Goal: Task Accomplishment & Management: Manage account settings

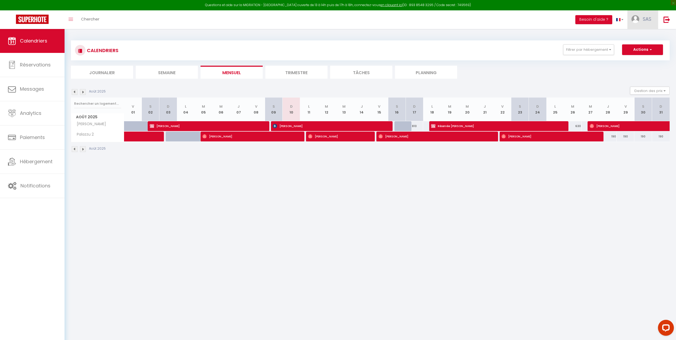
click at [653, 19] on link "SAS" at bounding box center [642, 19] width 31 height 19
click at [642, 35] on link "Paramètres" at bounding box center [636, 36] width 39 height 9
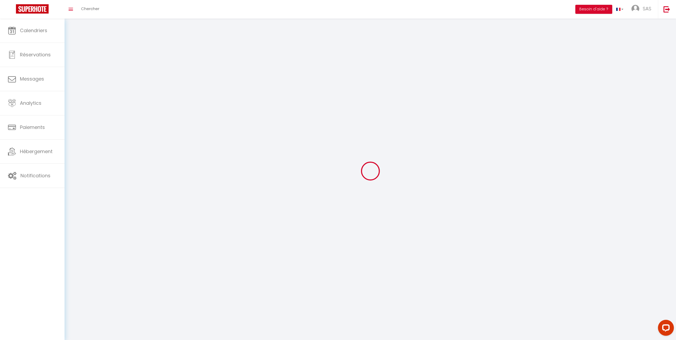
type input "SAS"
type input "Kalesi"
type input "0603139532"
type input "41 centre du village de [GEOGRAPHIC_DATA]"
type input "20137"
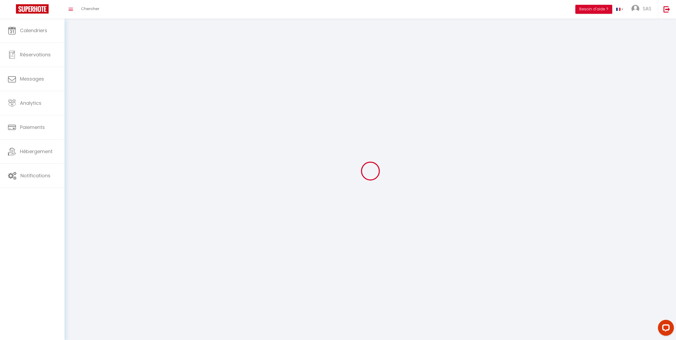
type input "[PERSON_NAME]"
type input "TA7EaFDqG4MjLrzRoPR9EizYq"
type input "2DnYe3WhA8U2bqgrvdHFLs8rr"
type input "[URL][DOMAIN_NAME]"
select select "28"
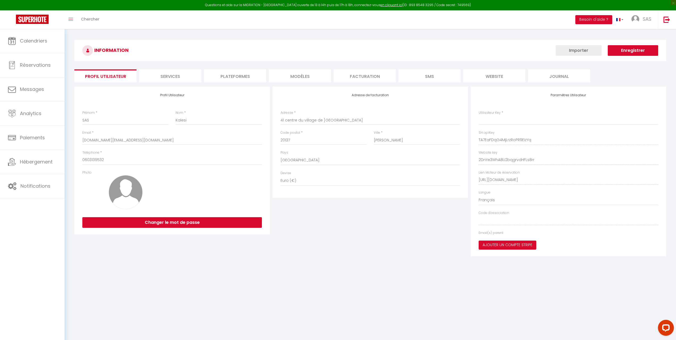
type input "TA7EaFDqG4MjLrzRoPR9EizYq"
type input "2DnYe3WhA8U2bqgrvdHFLs8rr"
type input "[URL][DOMAIN_NAME]"
select select "fr"
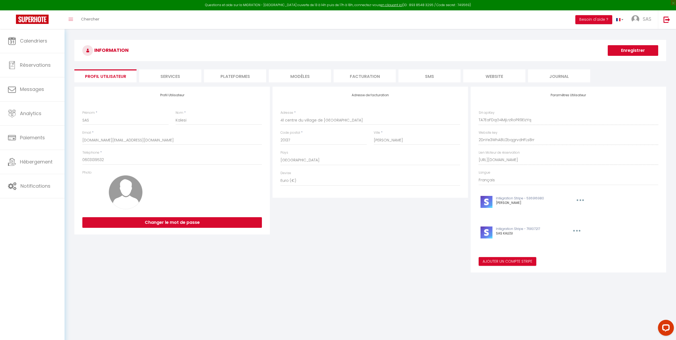
click at [245, 76] on li "Plateformes" at bounding box center [235, 75] width 62 height 13
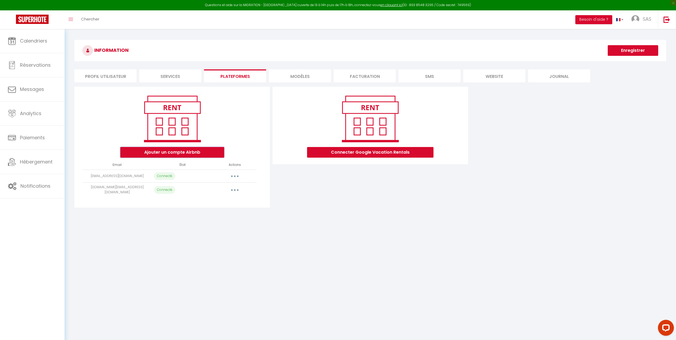
click at [198, 152] on button "Ajouter un compte Airbnb" at bounding box center [172, 152] width 104 height 11
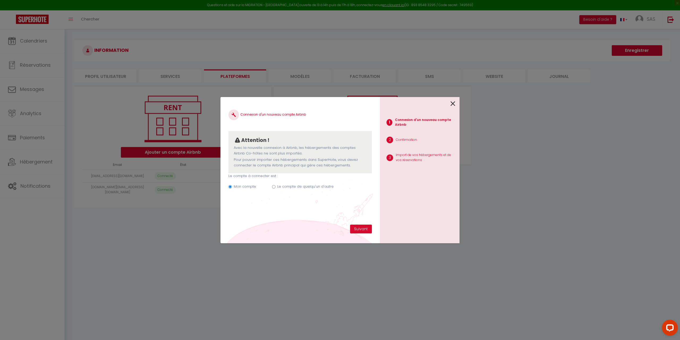
click at [272, 188] on input "Le compte de quelqu'un d'autre" at bounding box center [273, 186] width 3 height 3
radio input "true"
radio input "false"
click at [274, 213] on input "Email connexion Airbnb" at bounding box center [299, 213] width 143 height 10
type input "l"
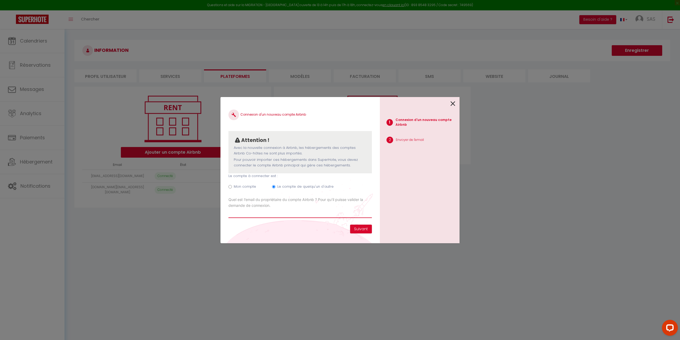
type input "C"
type input "[EMAIL_ADDRESS][DOMAIN_NAME]"
click at [354, 229] on button "Suivant" at bounding box center [361, 228] width 22 height 9
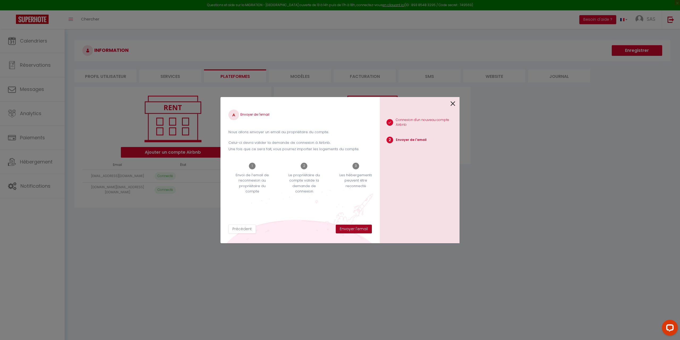
click at [361, 228] on button "Envoyer l'email" at bounding box center [354, 228] width 36 height 9
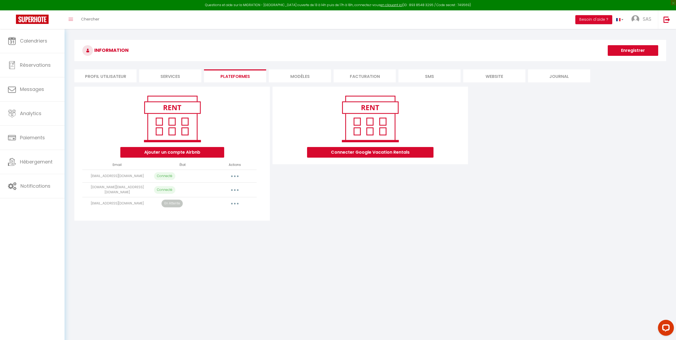
click at [239, 175] on button "button" at bounding box center [234, 176] width 15 height 8
click at [121, 178] on td "[EMAIL_ADDRESS][DOMAIN_NAME]" at bounding box center [117, 175] width 70 height 13
click at [36, 159] on span "Hébergement" at bounding box center [36, 161] width 33 height 7
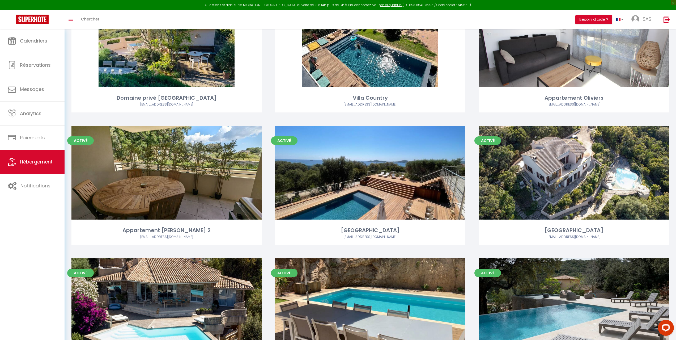
scroll to position [418, 0]
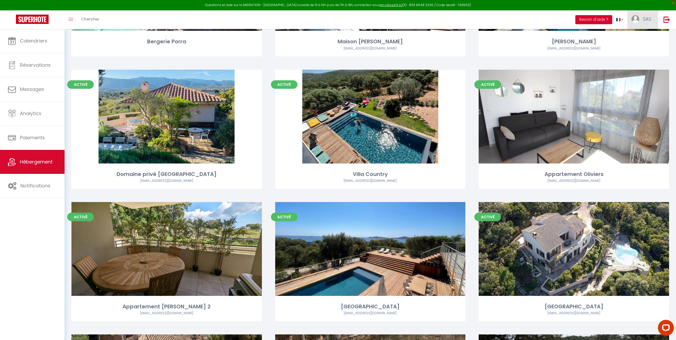
click at [640, 17] on link "SAS" at bounding box center [642, 19] width 31 height 19
click at [631, 38] on link "Paramètres" at bounding box center [636, 36] width 39 height 9
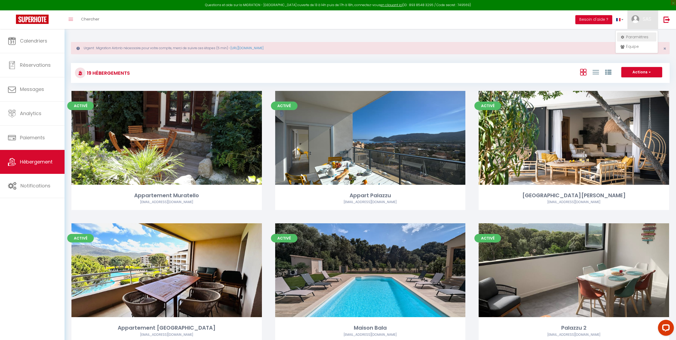
select select "fr"
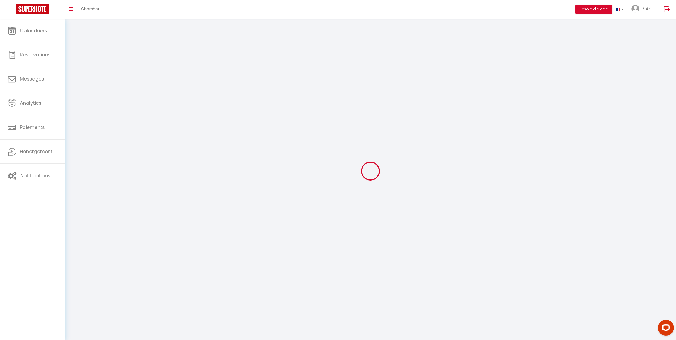
type input "SAS"
type input "Kalesi"
type input "0603139532"
type input "41 centre du village de [GEOGRAPHIC_DATA]"
type input "20137"
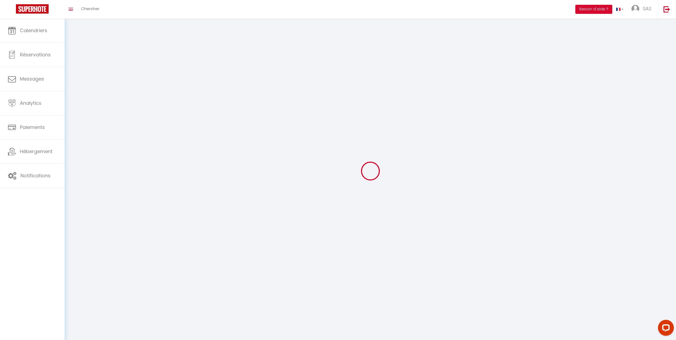
type input "[PERSON_NAME]"
type input "TA7EaFDqG4MjLrzRoPR9EizYq"
type input "2DnYe3WhA8U2bqgrvdHFLs8rr"
type input "[URL][DOMAIN_NAME]"
select select "28"
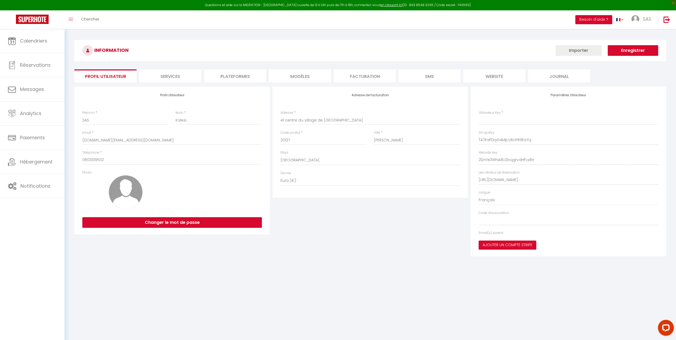
type input "TA7EaFDqG4MjLrzRoPR9EizYq"
type input "2DnYe3WhA8U2bqgrvdHFLs8rr"
type input "[URL][DOMAIN_NAME]"
select select "fr"
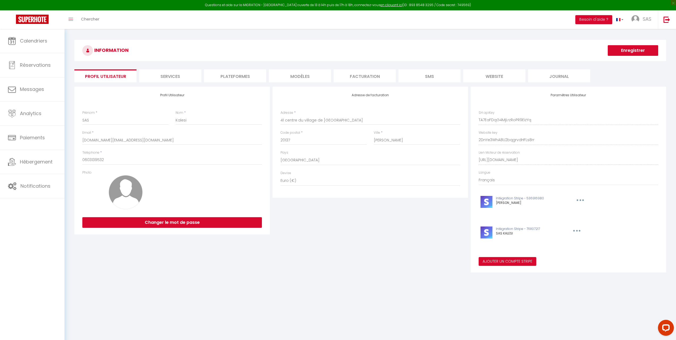
click at [243, 76] on li "Plateformes" at bounding box center [235, 75] width 62 height 13
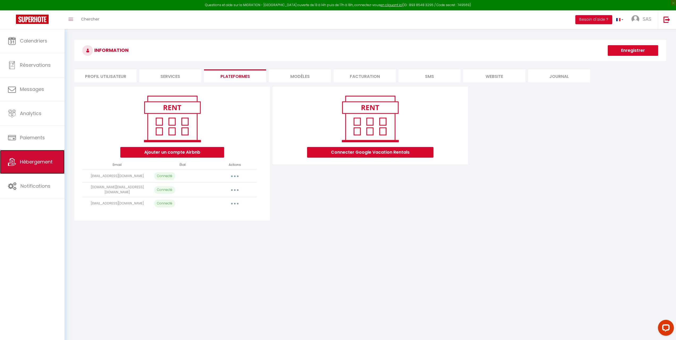
click at [37, 166] on link "Hébergement" at bounding box center [32, 162] width 65 height 24
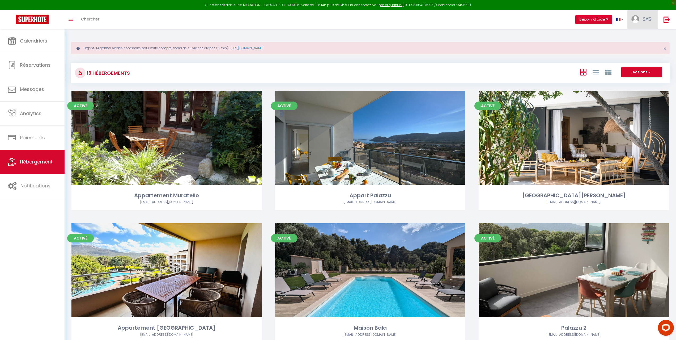
click at [648, 19] on span "SAS" at bounding box center [647, 19] width 8 height 7
click at [634, 36] on link "Paramètres" at bounding box center [636, 36] width 39 height 9
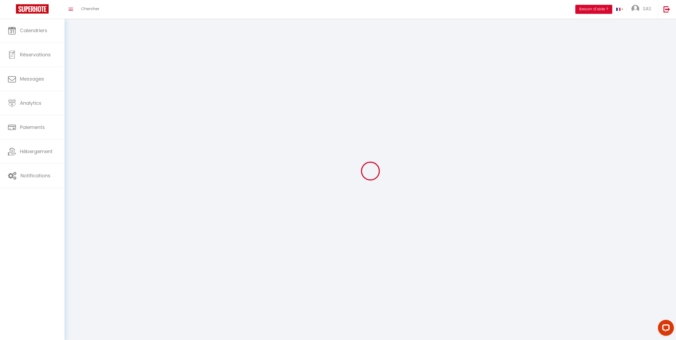
select select "28"
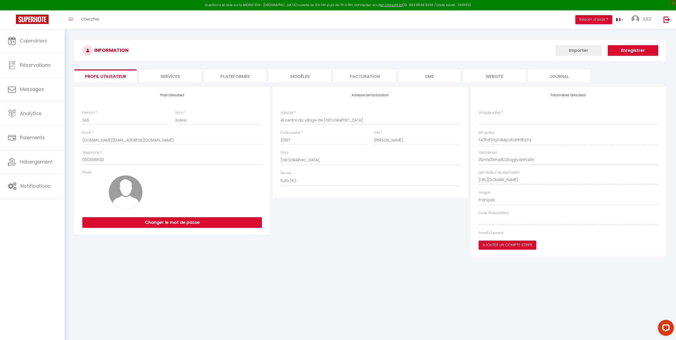
type input "TA7EaFDqG4MjLrzRoPR9EizYq"
type input "2DnYe3WhA8U2bqgrvdHFLs8rr"
type input "[URL][DOMAIN_NAME]"
select select "fr"
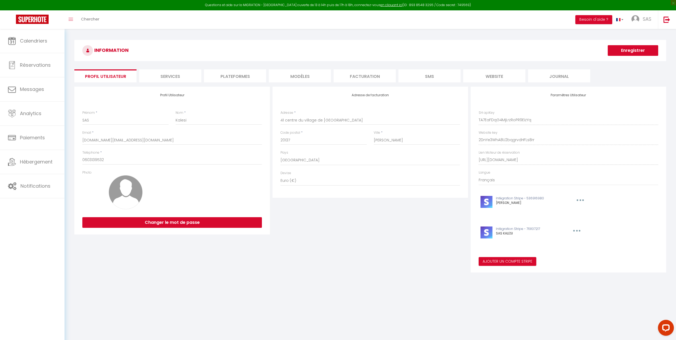
click at [240, 71] on li "Plateformes" at bounding box center [235, 75] width 62 height 13
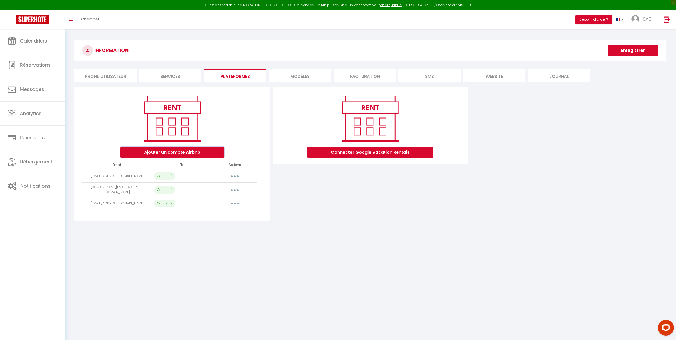
click at [183, 154] on button "Ajouter un compte Airbnb" at bounding box center [172, 152] width 104 height 11
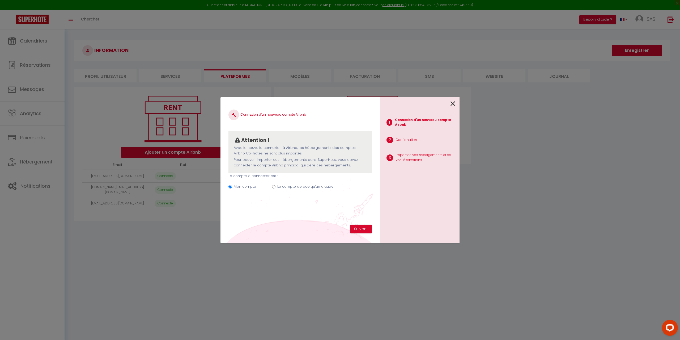
click at [452, 102] on icon at bounding box center [452, 104] width 5 height 8
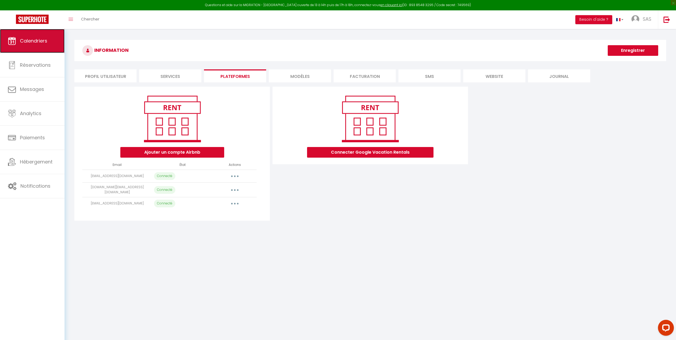
click at [44, 41] on span "Calendriers" at bounding box center [33, 40] width 27 height 7
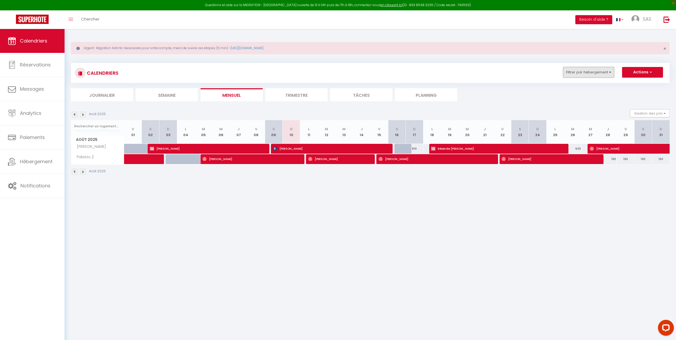
click at [598, 72] on button "Filtrer par hébergement" at bounding box center [588, 72] width 51 height 11
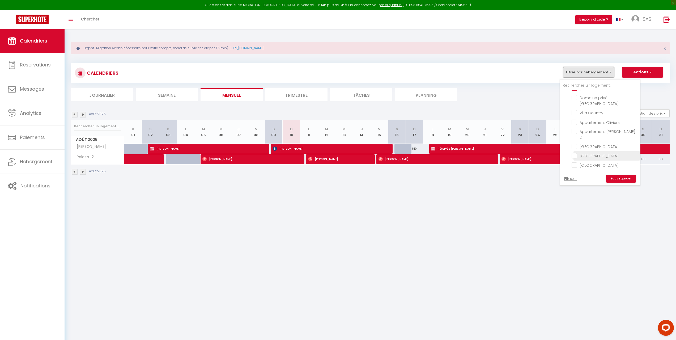
scroll to position [108, 0]
click at [614, 137] on input "[GEOGRAPHIC_DATA]" at bounding box center [604, 139] width 66 height 5
checkbox input "true"
checkbox input "false"
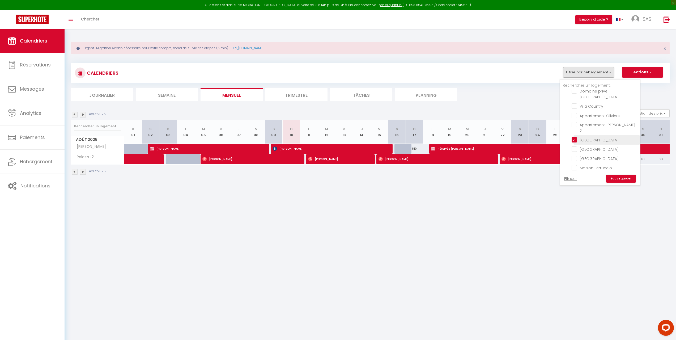
checkbox input "false"
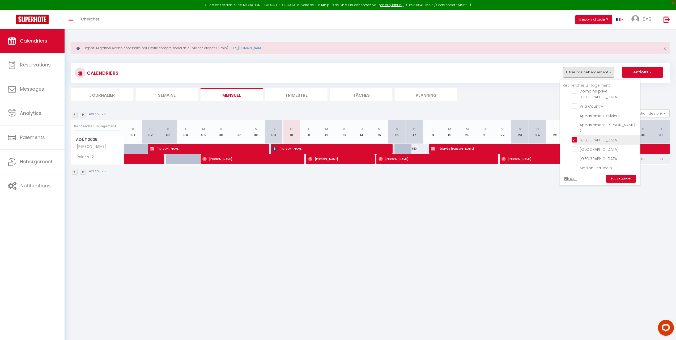
checkbox input "false"
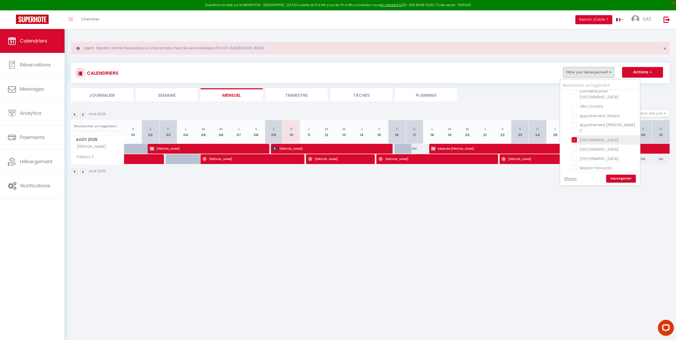
checkbox input "false"
click at [614, 137] on input "[GEOGRAPHIC_DATA]" at bounding box center [604, 139] width 66 height 5
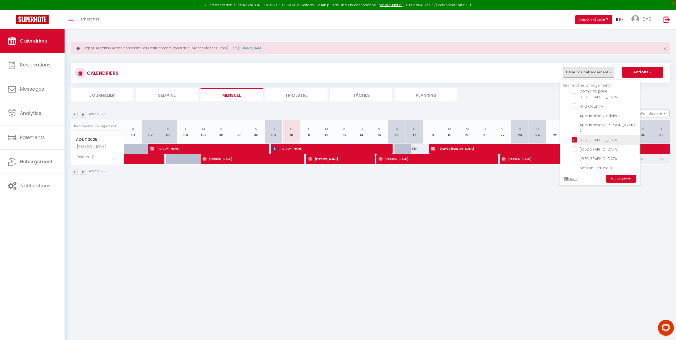
checkbox input "false"
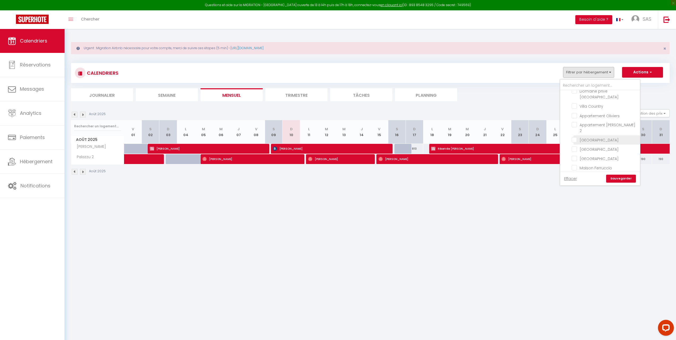
checkbox input "false"
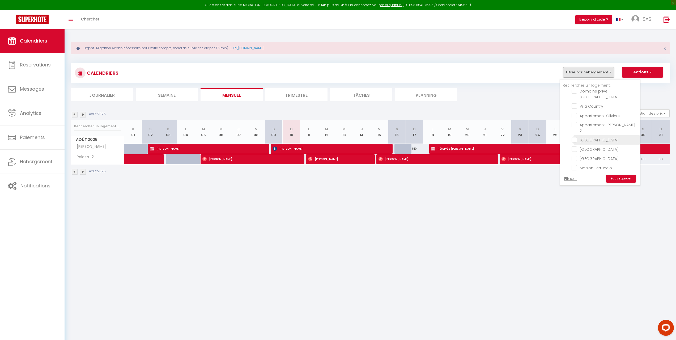
checkbox input "false"
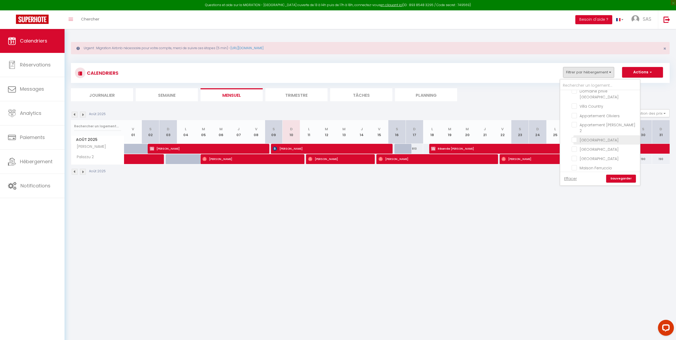
checkbox input "false"
click at [605, 146] on input "[GEOGRAPHIC_DATA]" at bounding box center [604, 148] width 66 height 5
checkbox input "true"
checkbox input "false"
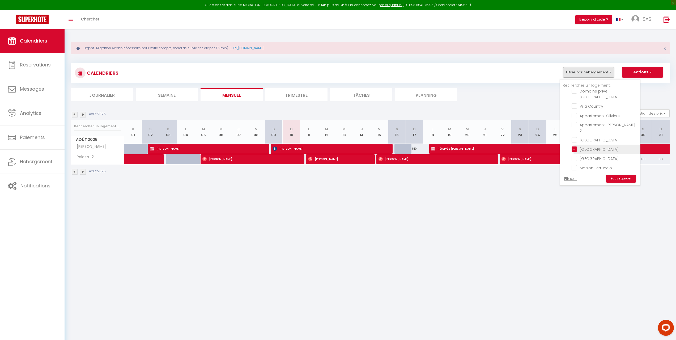
checkbox input "false"
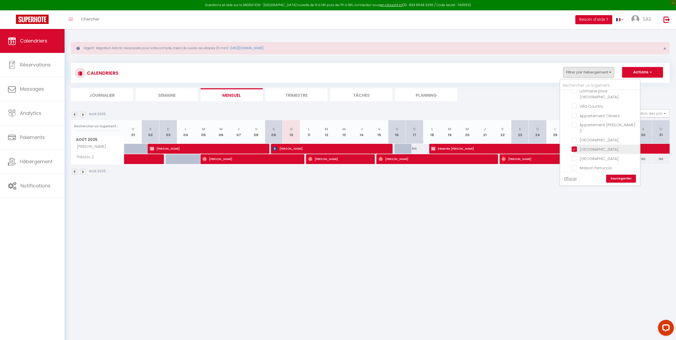
checkbox input "false"
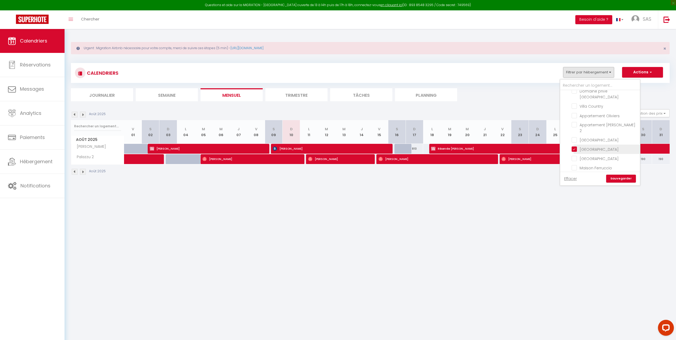
checkbox input "false"
click at [620, 182] on div "Effacer Sauvegarder" at bounding box center [600, 179] width 80 height 14
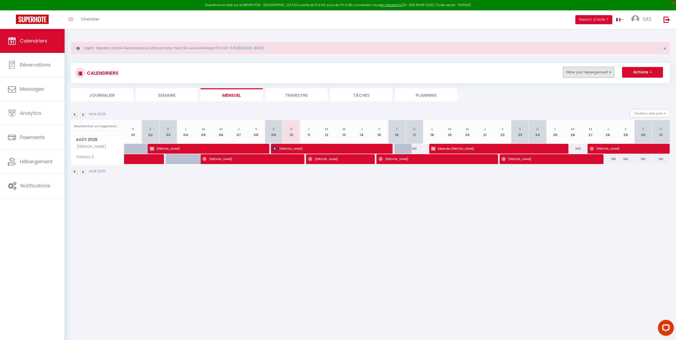
click at [598, 75] on button "Filtrer par hébergement" at bounding box center [588, 72] width 51 height 11
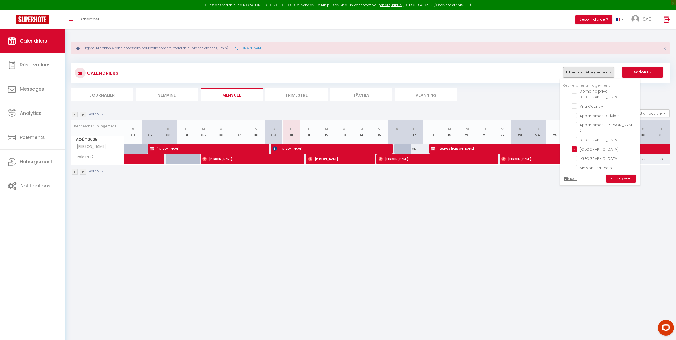
click at [619, 177] on link "Sauvegarder" at bounding box center [621, 178] width 30 height 8
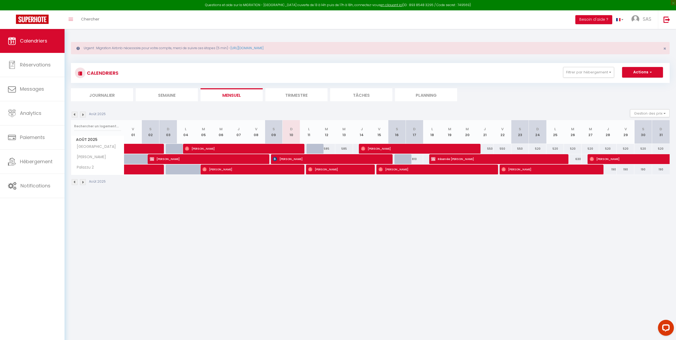
click at [82, 182] on img at bounding box center [83, 182] width 6 height 6
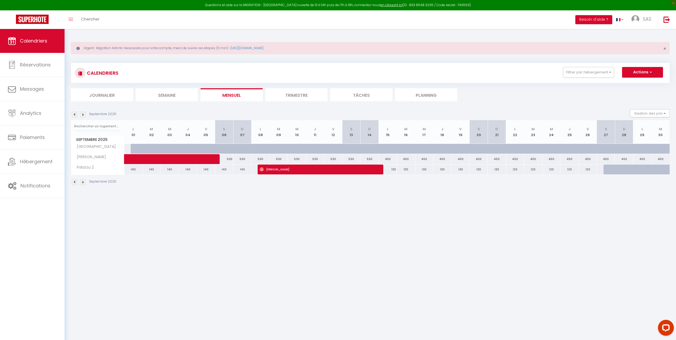
click at [82, 182] on img at bounding box center [83, 182] width 6 height 6
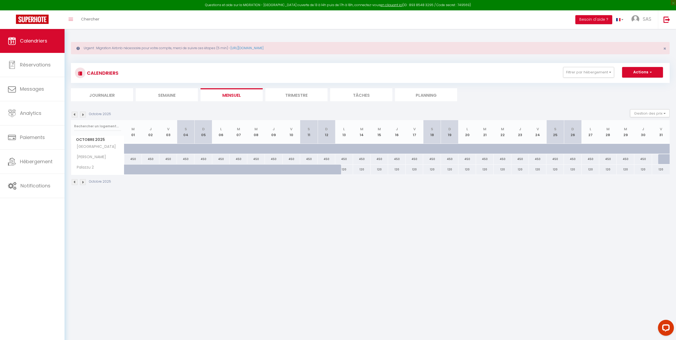
click at [82, 182] on img at bounding box center [83, 182] width 6 height 6
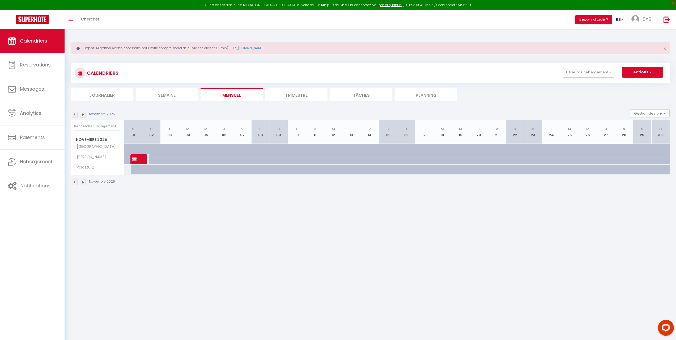
click at [82, 182] on img at bounding box center [83, 182] width 6 height 6
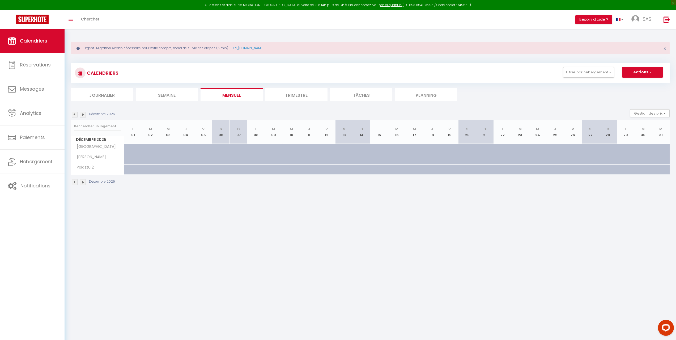
click at [82, 182] on img at bounding box center [83, 182] width 6 height 6
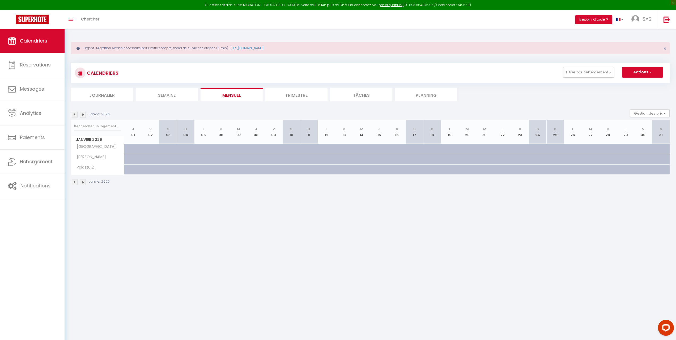
click at [82, 182] on img at bounding box center [83, 182] width 6 height 6
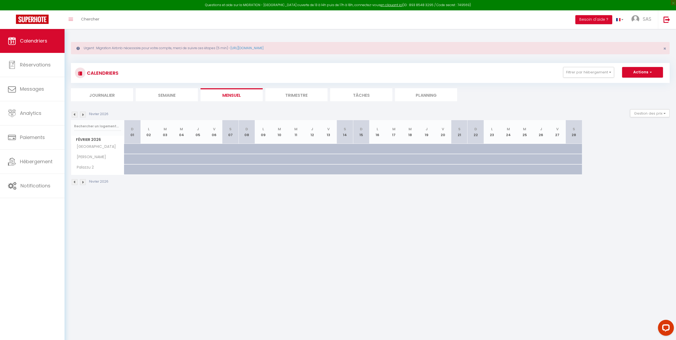
click at [82, 182] on img at bounding box center [83, 182] width 6 height 6
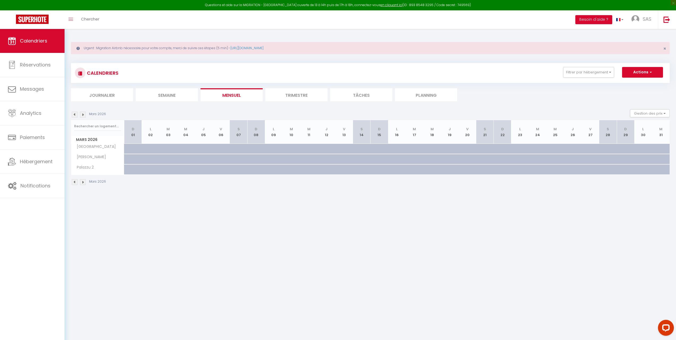
click at [82, 182] on img at bounding box center [83, 182] width 6 height 6
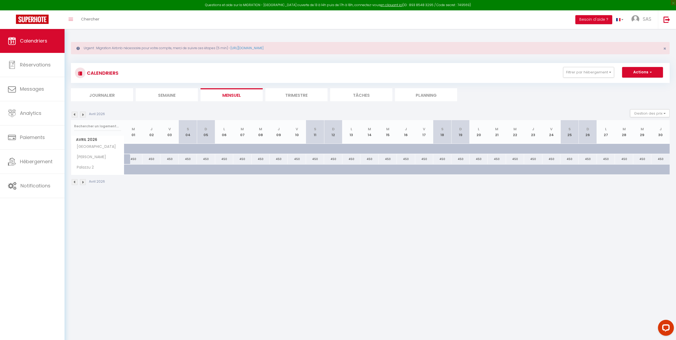
click at [82, 182] on img at bounding box center [83, 182] width 6 height 6
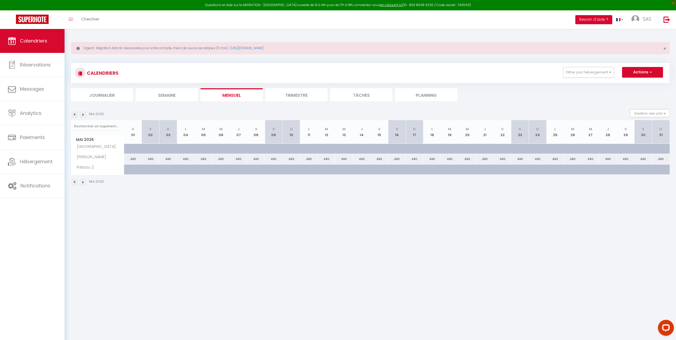
click at [72, 182] on img at bounding box center [75, 182] width 6 height 6
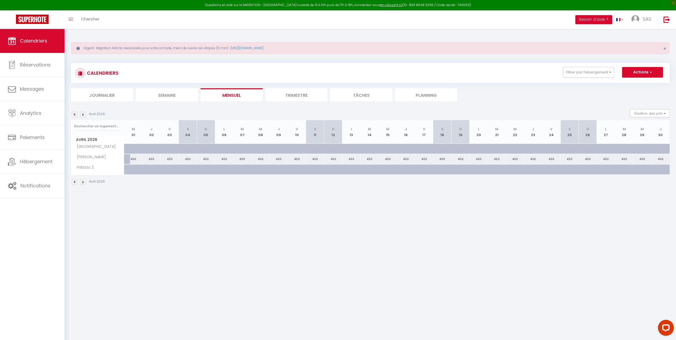
click at [72, 182] on img at bounding box center [75, 182] width 6 height 6
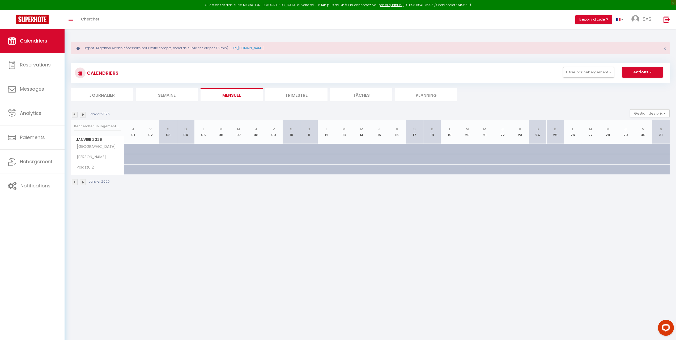
click at [72, 182] on img at bounding box center [75, 182] width 6 height 6
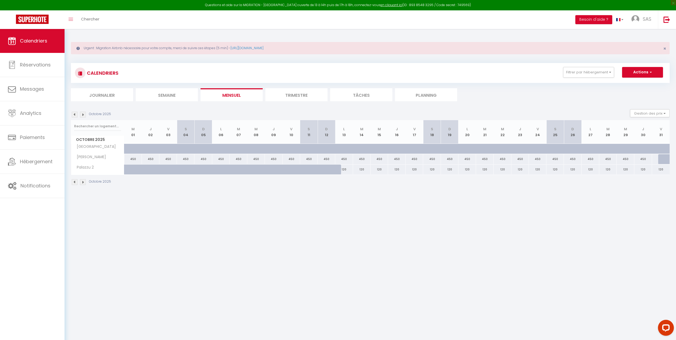
click at [72, 182] on img at bounding box center [75, 182] width 6 height 6
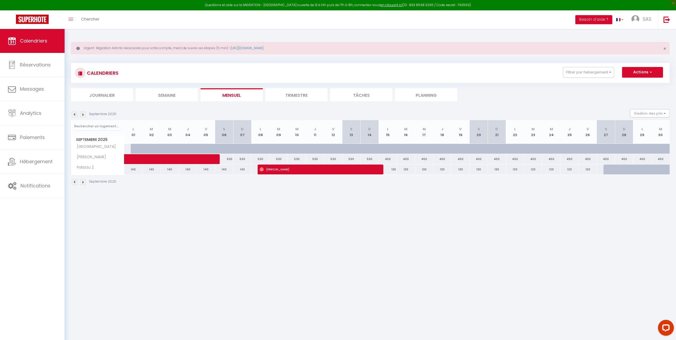
click at [72, 182] on img at bounding box center [75, 182] width 6 height 6
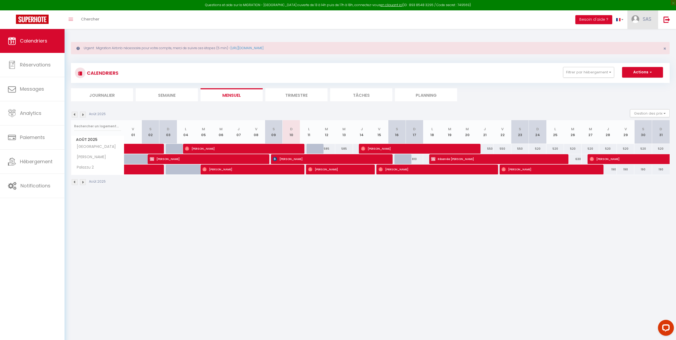
click at [645, 17] on span "SAS" at bounding box center [647, 19] width 8 height 7
click at [637, 40] on link "Paramètres" at bounding box center [636, 36] width 39 height 9
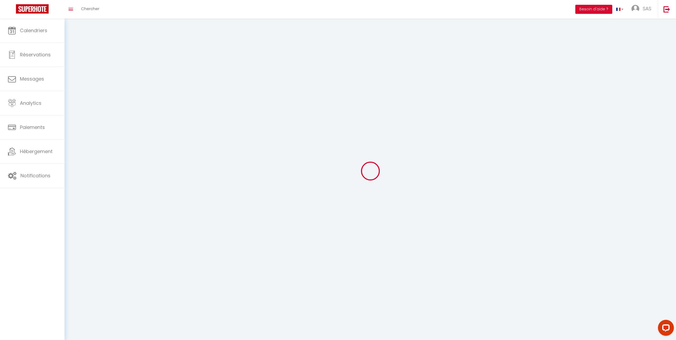
type input "SAS"
type input "Kalesi"
type input "0603139532"
type input "41 centre du village de [GEOGRAPHIC_DATA]"
type input "20137"
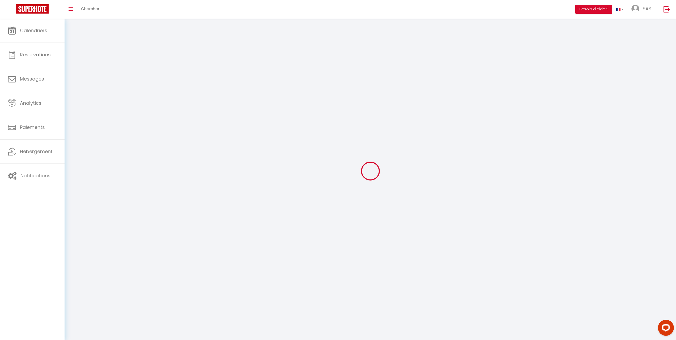
type input "[PERSON_NAME]"
type input "TA7EaFDqG4MjLrzRoPR9EizYq"
type input "2DnYe3WhA8U2bqgrvdHFLs8rr"
type input "[URL][DOMAIN_NAME]"
select select "28"
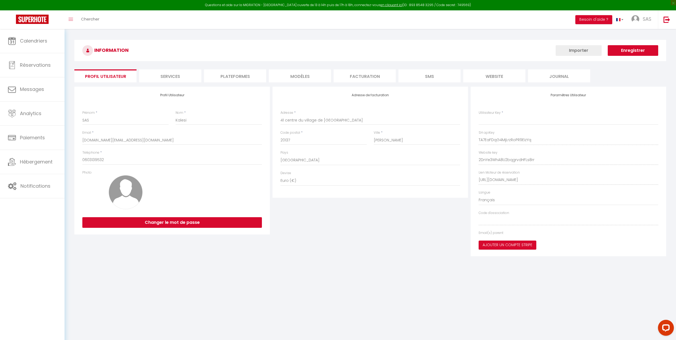
type input "TA7EaFDqG4MjLrzRoPR9EizYq"
type input "2DnYe3WhA8U2bqgrvdHFLs8rr"
type input "[URL][DOMAIN_NAME]"
select select "fr"
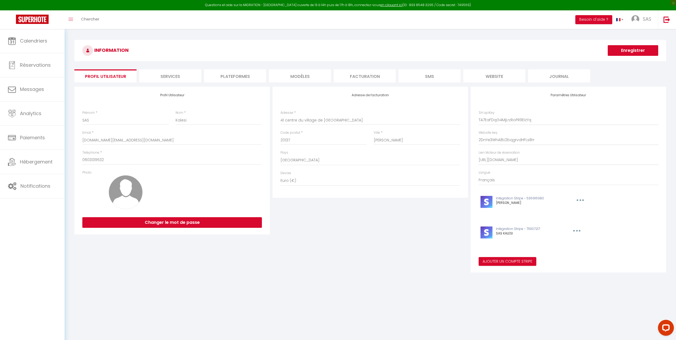
click at [232, 73] on li "Plateformes" at bounding box center [235, 75] width 62 height 13
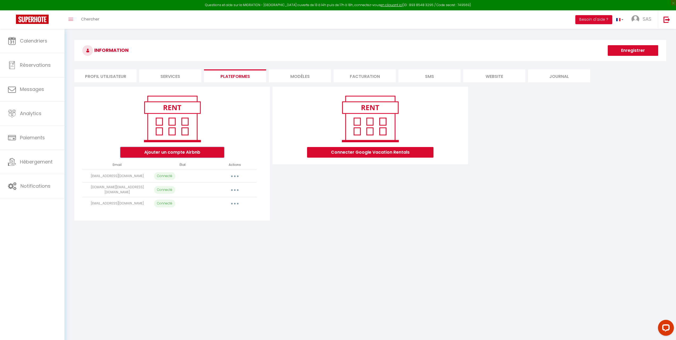
click at [200, 156] on button "Ajouter un compte Airbnb" at bounding box center [172, 152] width 104 height 11
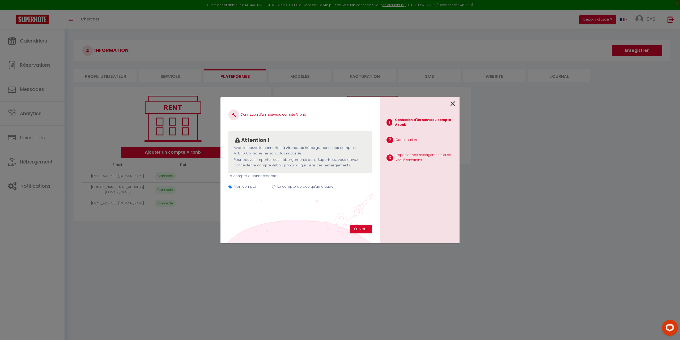
click at [302, 185] on label "Le compte de quelqu'un d'autre" at bounding box center [305, 186] width 56 height 5
click at [275, 185] on input "Le compte de quelqu'un d'autre" at bounding box center [273, 186] width 3 height 3
radio input "true"
radio input "false"
click at [278, 212] on input "Email connexion Airbnb" at bounding box center [299, 213] width 143 height 10
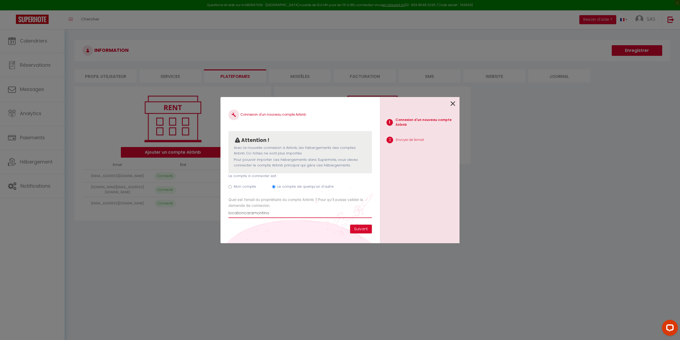
drag, startPoint x: 289, startPoint y: 212, endPoint x: 212, endPoint y: 212, distance: 76.2
click at [212, 212] on div "Connexion d'un nouveau compte Airbnb Attention ! Avec la nouvelle connexion à A…" at bounding box center [340, 170] width 680 height 340
paste input "@gmail.com"
type input "[EMAIL_ADDRESS][DOMAIN_NAME]"
click at [358, 228] on button "Suivant" at bounding box center [361, 228] width 22 height 9
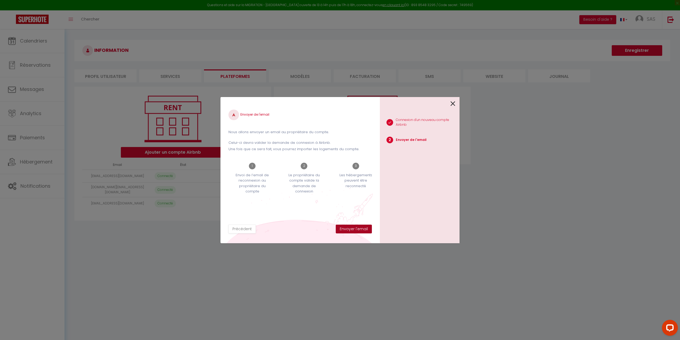
click at [357, 228] on button "Envoyer l'email" at bounding box center [354, 228] width 36 height 9
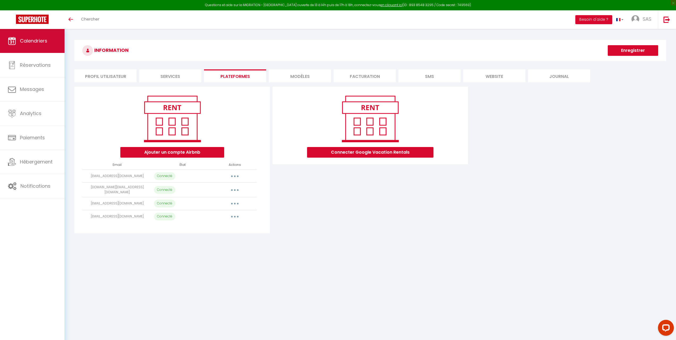
click at [37, 41] on span "Calendriers" at bounding box center [33, 40] width 27 height 7
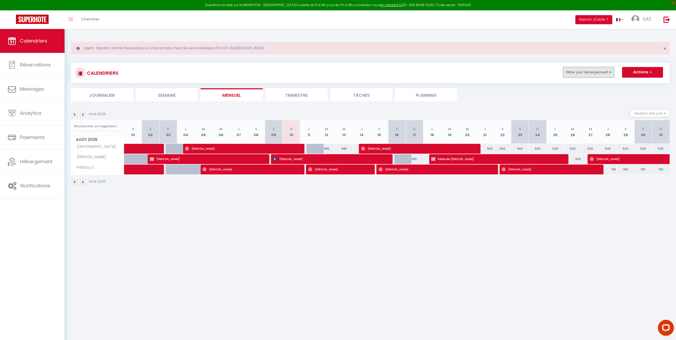
click at [602, 70] on button "Filtrer par hébergement" at bounding box center [588, 72] width 51 height 11
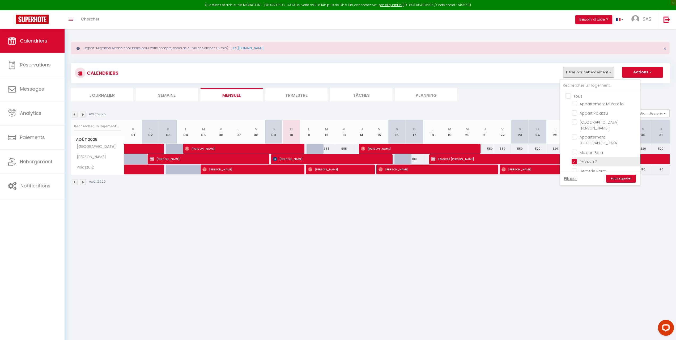
click at [573, 159] on input "Palazzu 2" at bounding box center [604, 161] width 66 height 5
checkbox input "false"
click at [603, 165] on input "[GEOGRAPHIC_DATA]" at bounding box center [604, 167] width 66 height 5
checkbox input "true"
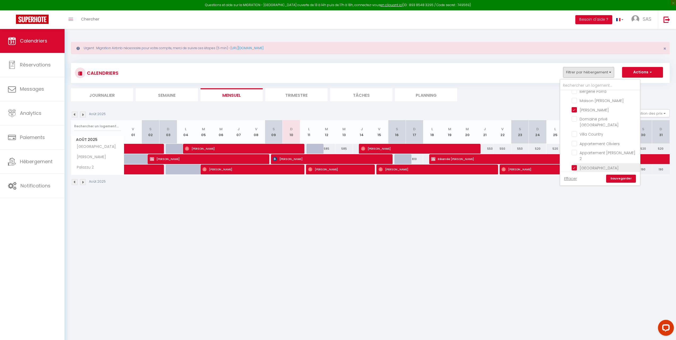
checkbox input "false"
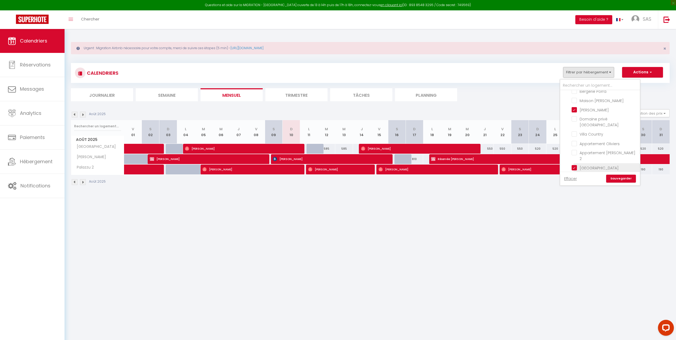
checkbox input "false"
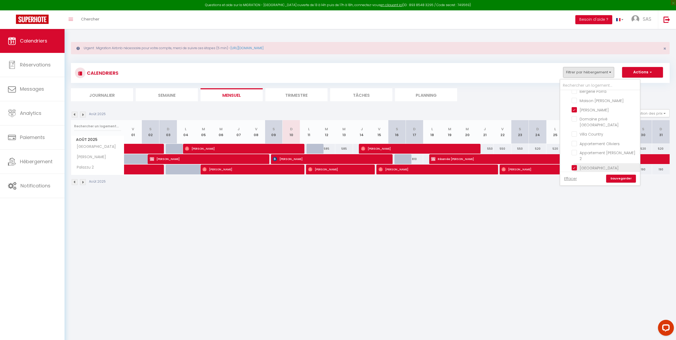
checkbox input "false"
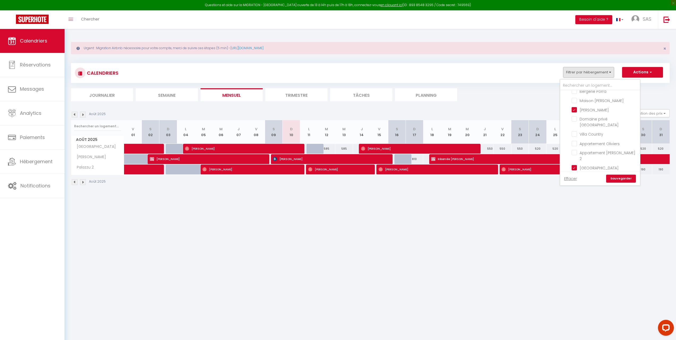
click at [619, 177] on link "Sauvegarder" at bounding box center [621, 178] width 30 height 8
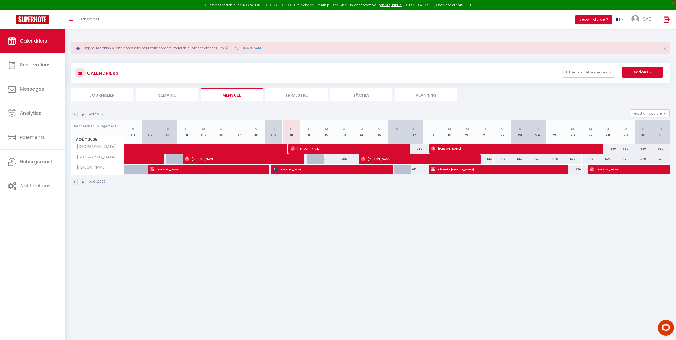
click at [82, 184] on img at bounding box center [83, 182] width 6 height 6
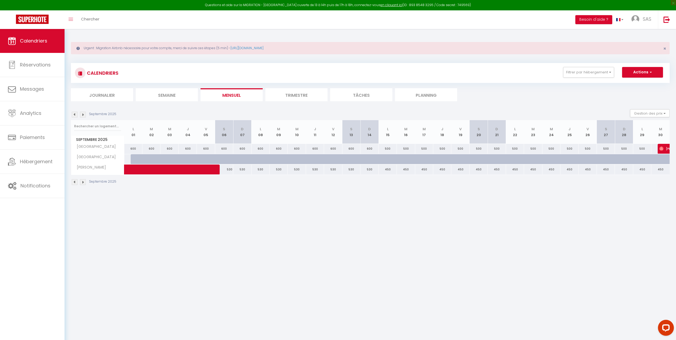
click at [82, 184] on img at bounding box center [83, 182] width 6 height 6
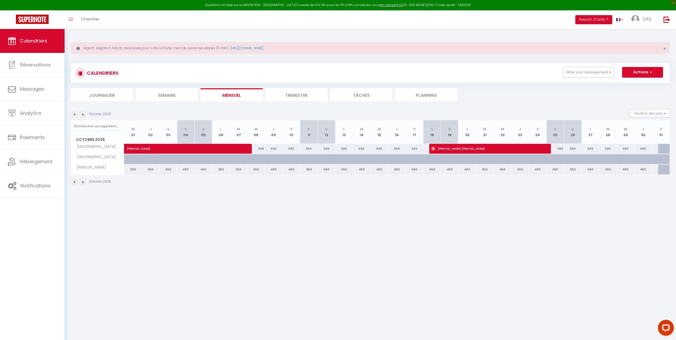
click at [82, 184] on img at bounding box center [83, 182] width 6 height 6
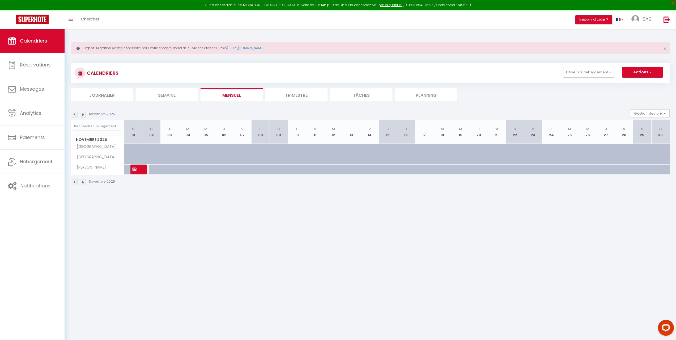
click at [82, 184] on img at bounding box center [83, 182] width 6 height 6
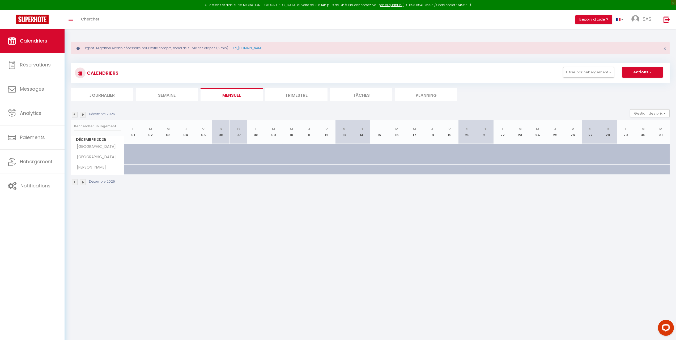
click at [82, 184] on img at bounding box center [83, 182] width 6 height 6
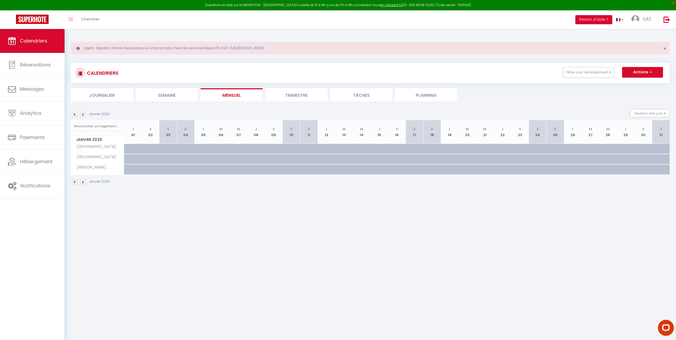
click at [82, 184] on img at bounding box center [83, 182] width 6 height 6
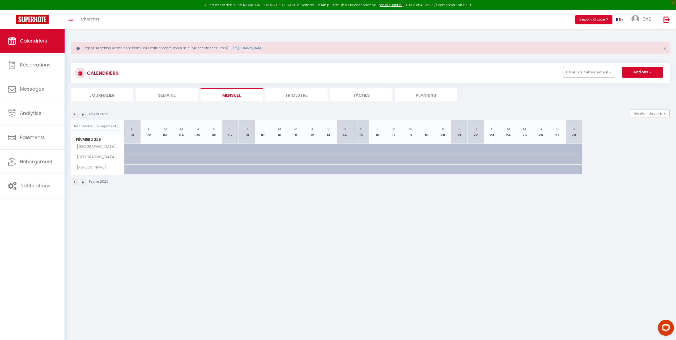
click at [82, 184] on img at bounding box center [83, 182] width 6 height 6
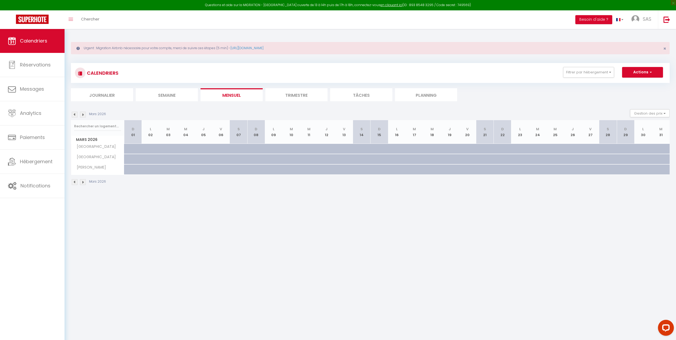
click at [82, 184] on img at bounding box center [83, 182] width 6 height 6
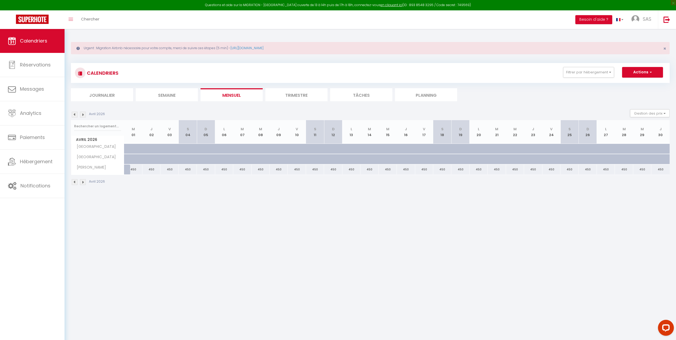
click at [82, 184] on img at bounding box center [83, 182] width 6 height 6
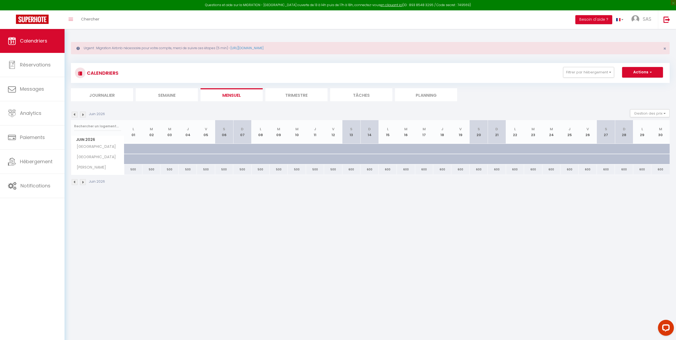
click at [74, 182] on img at bounding box center [75, 182] width 6 height 6
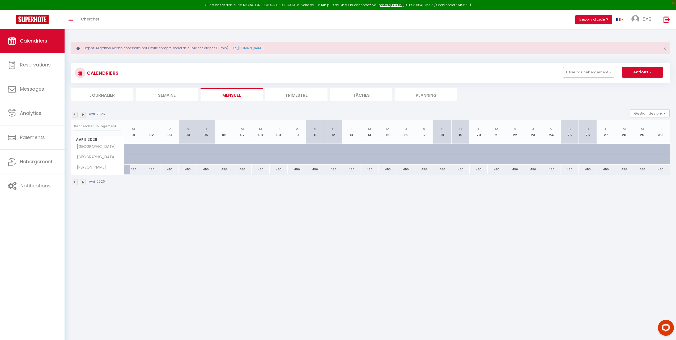
click at [74, 182] on img at bounding box center [75, 182] width 6 height 6
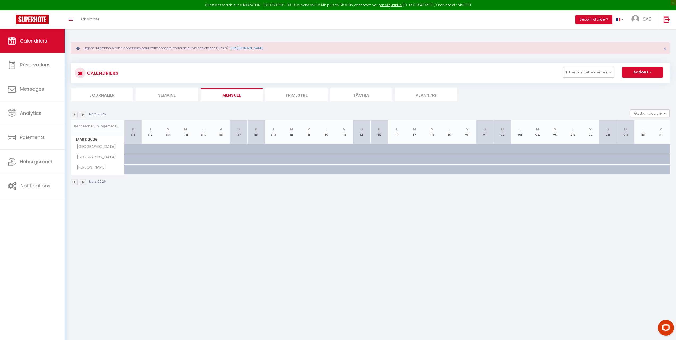
click at [74, 182] on img at bounding box center [75, 182] width 6 height 6
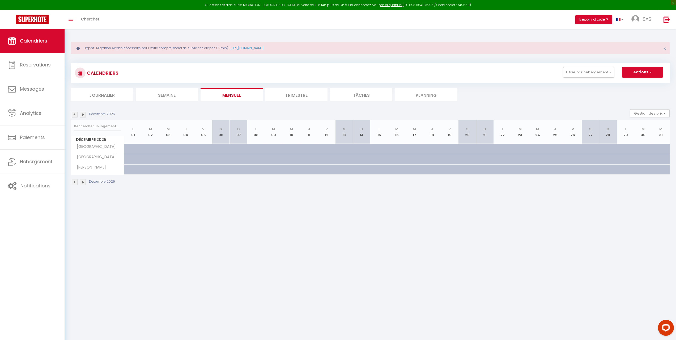
click at [74, 182] on img at bounding box center [75, 182] width 6 height 6
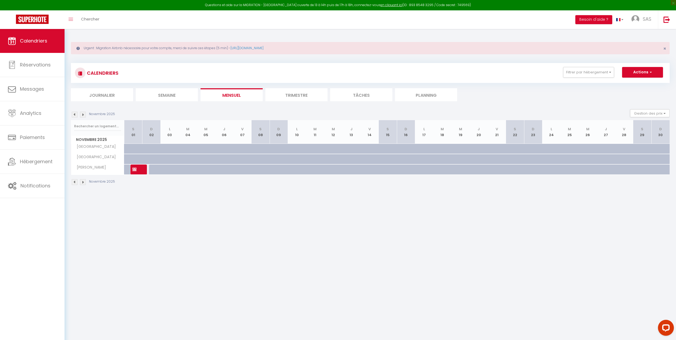
click at [74, 182] on img at bounding box center [75, 182] width 6 height 6
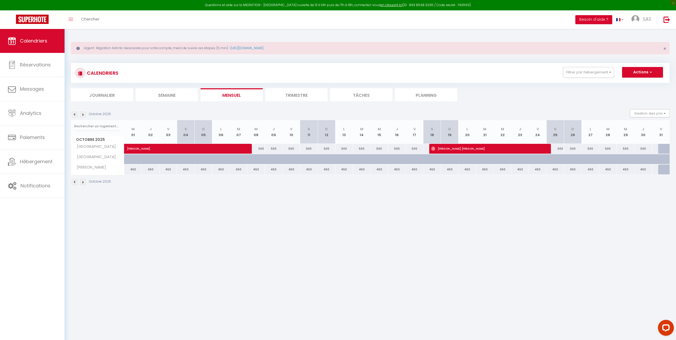
click at [74, 182] on img at bounding box center [75, 182] width 6 height 6
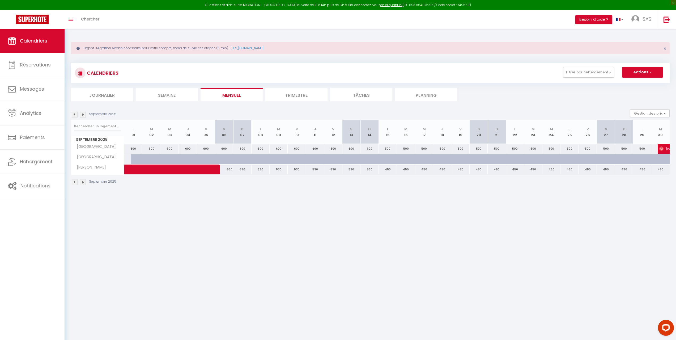
click at [74, 182] on img at bounding box center [75, 182] width 6 height 6
